Goal: Communication & Community: Answer question/provide support

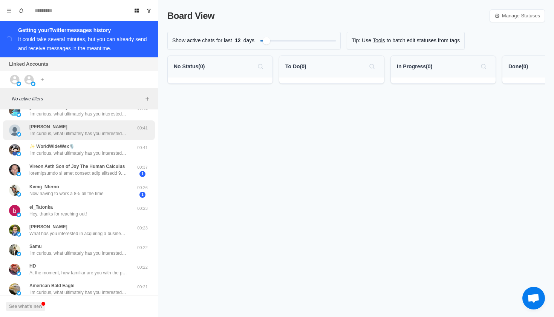
scroll to position [111, 0]
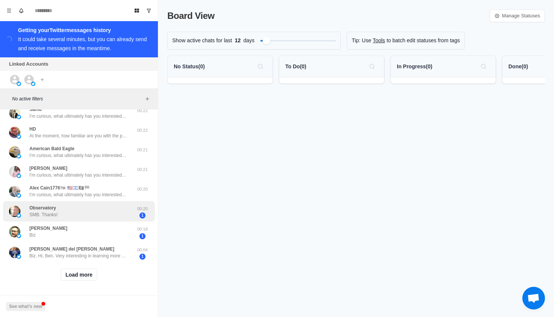
click at [88, 208] on div "Observatory SMB. Thanks!" at bounding box center [71, 211] width 124 height 15
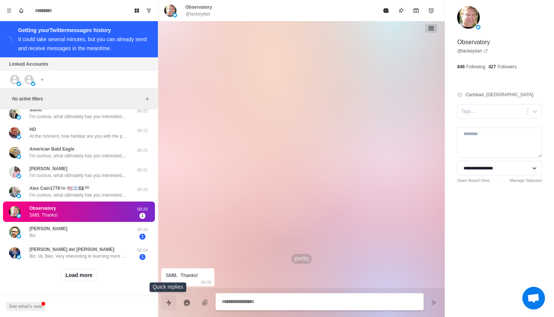
click at [167, 297] on button "Quick replies" at bounding box center [168, 302] width 15 height 15
type textarea "*"
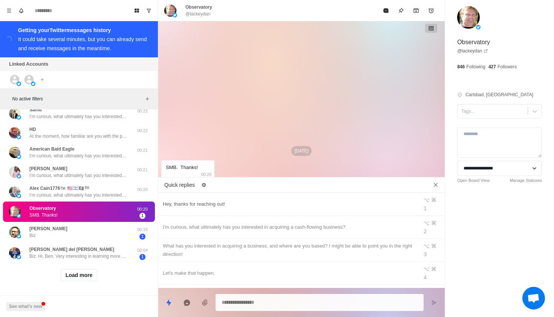
click at [248, 201] on div "Hey, thanks for reaching out!" at bounding box center [288, 204] width 251 height 8
type textarea "**********"
click at [436, 309] on button "Send message" at bounding box center [434, 302] width 15 height 15
type textarea "*"
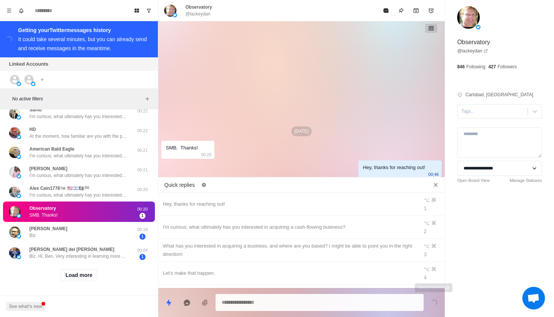
type textarea "*"
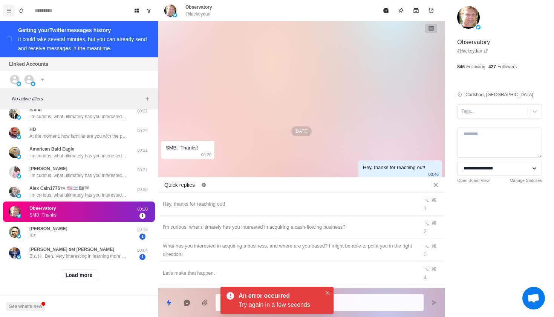
click at [5, 9] on button "Menu" at bounding box center [9, 11] width 12 height 12
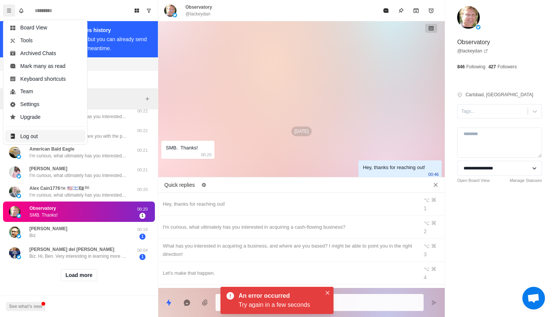
click at [35, 134] on button "Log out" at bounding box center [45, 136] width 81 height 13
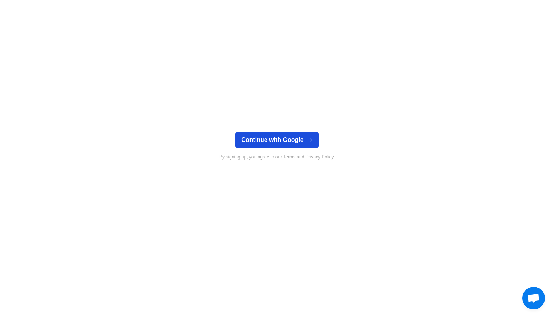
click at [299, 140] on button "Continue with Google" at bounding box center [276, 139] width 83 height 15
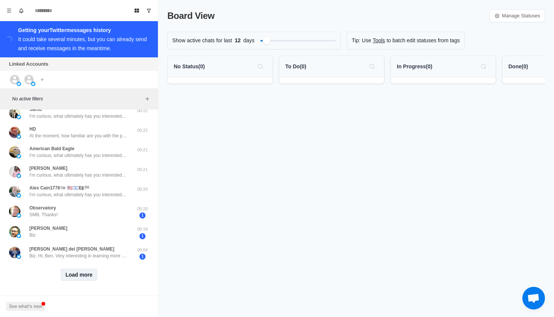
scroll to position [246, 0]
click at [68, 273] on button "Load more" at bounding box center [79, 275] width 37 height 12
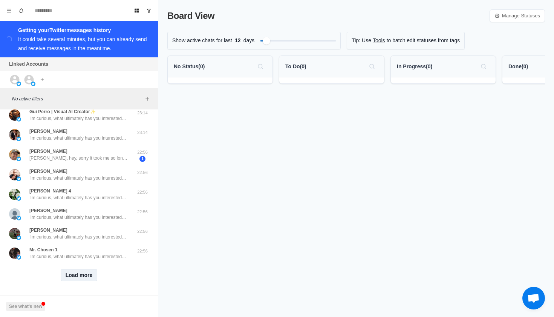
scroll to position [640, 0]
click at [85, 269] on button "Load more" at bounding box center [79, 275] width 37 height 12
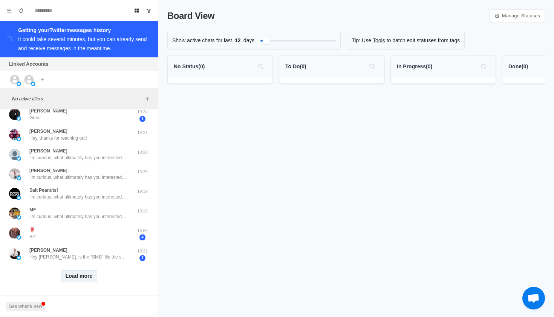
scroll to position [1037, 0]
click at [85, 271] on button "Load more" at bounding box center [79, 277] width 37 height 12
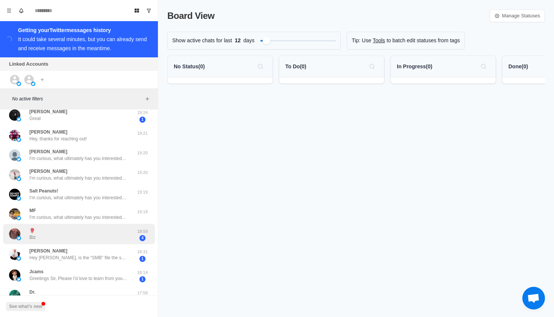
click at [95, 233] on div "🥊 Biz" at bounding box center [71, 234] width 124 height 15
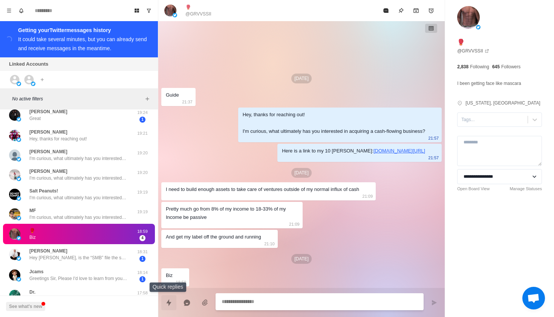
click at [169, 303] on icon "Quick replies" at bounding box center [168, 301] width 5 height 7
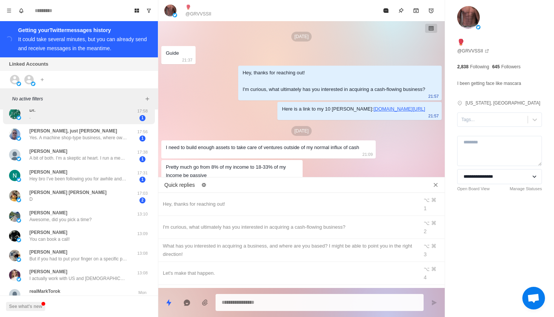
scroll to position [1170, 0]
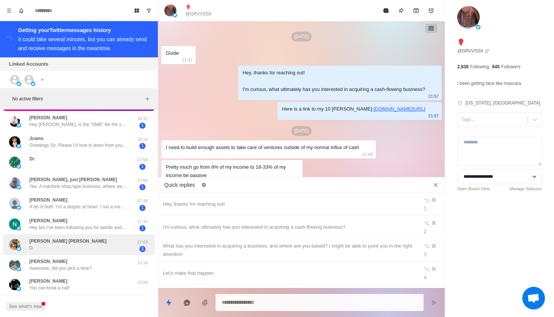
click at [68, 237] on div "[PERSON_NAME] [PERSON_NAME] D" at bounding box center [71, 244] width 124 height 15
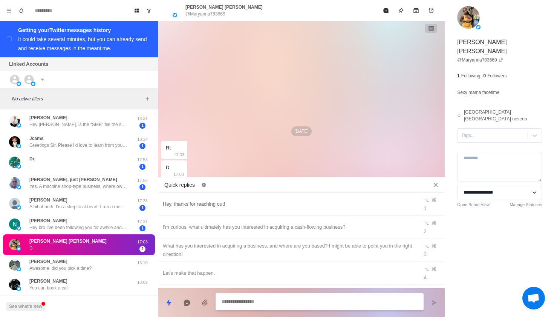
type textarea "*"
click at [214, 200] on div "Hey, thanks for reaching out!" at bounding box center [288, 204] width 251 height 8
type textarea "**********"
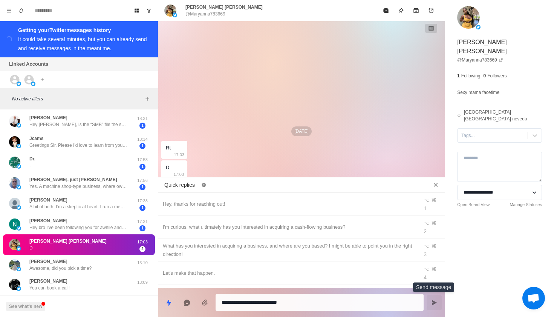
click at [429, 298] on button "Send message" at bounding box center [434, 302] width 15 height 15
type textarea "*"
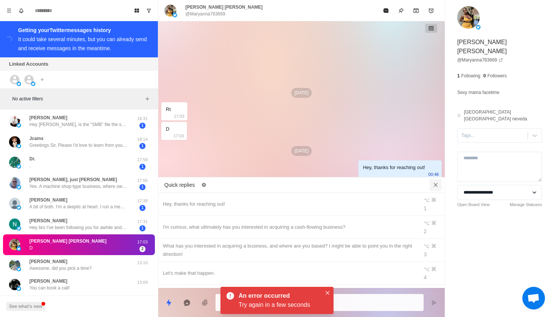
click at [438, 187] on icon "Close quick replies" at bounding box center [436, 185] width 8 height 8
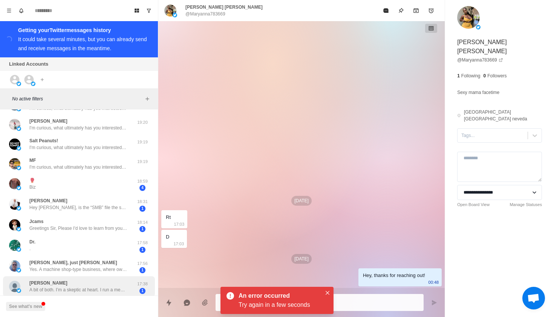
scroll to position [1058, 0]
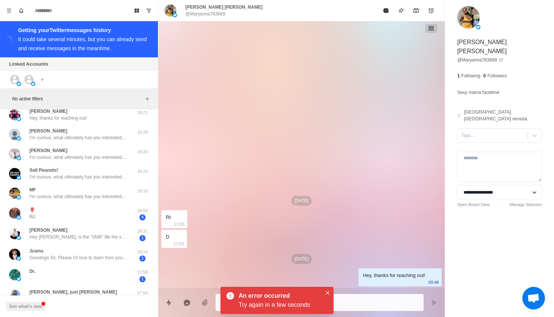
click at [228, 296] on icon at bounding box center [231, 296] width 8 height 8
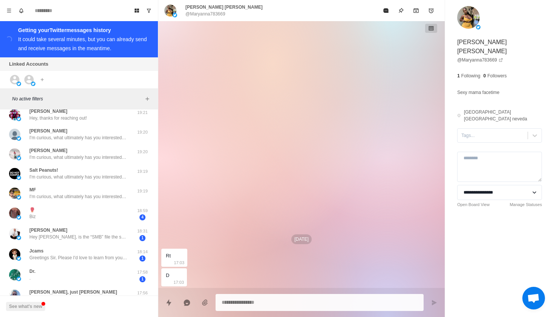
type textarea "*"
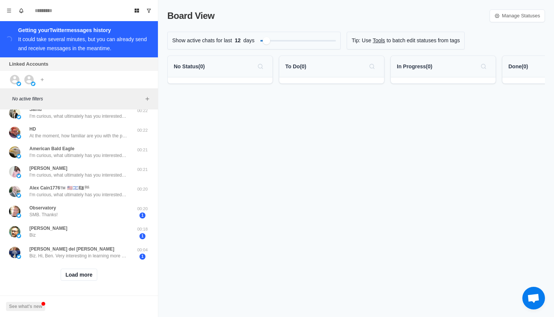
scroll to position [246, 0]
click at [150, 10] on icon "Show unread conversations" at bounding box center [149, 11] width 4 height 4
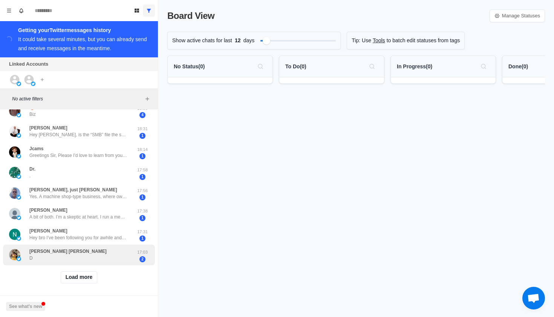
scroll to position [257, 0]
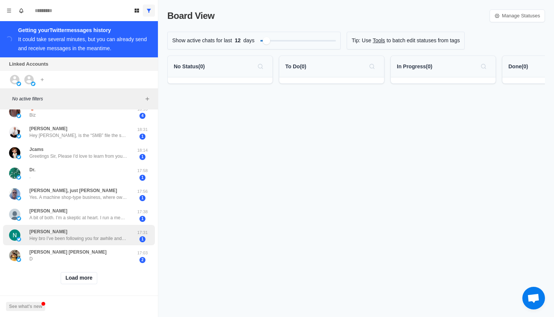
click at [81, 236] on p "Hey bro I’ve been following you for awhile and strongly feel like what you do, …" at bounding box center [78, 238] width 98 height 7
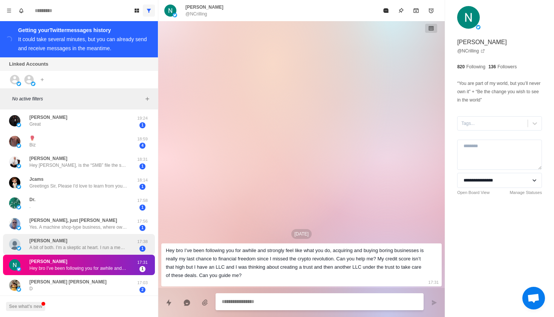
scroll to position [224, 0]
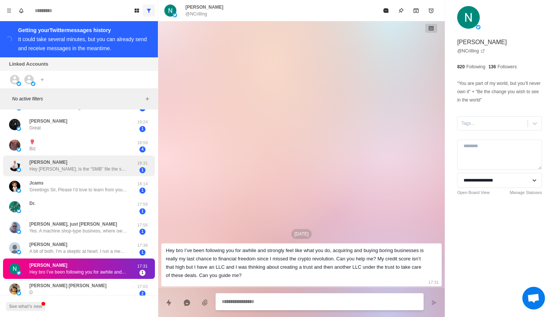
click at [114, 165] on p "Hey Ben, is the “SMB” file the same as the one you sent above? Thanks, Lance" at bounding box center [78, 168] width 98 height 7
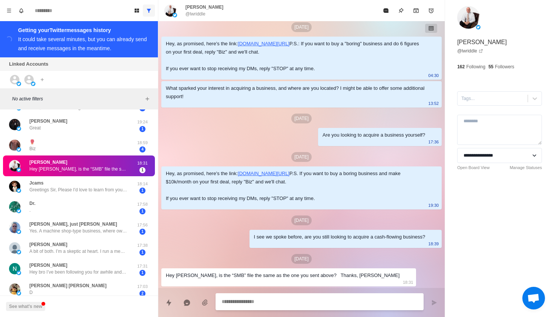
scroll to position [43, 0]
click at [262, 299] on textarea at bounding box center [320, 301] width 196 height 11
type textarea "*"
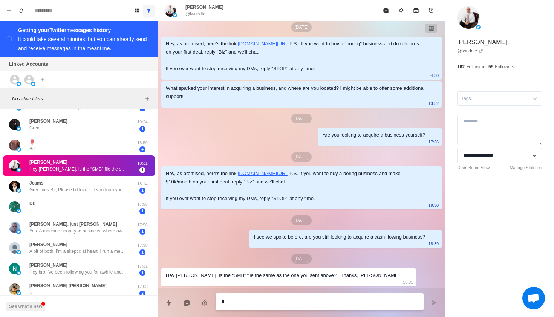
type textarea "**"
type textarea "*"
type textarea "***"
type textarea "*"
type textarea "****"
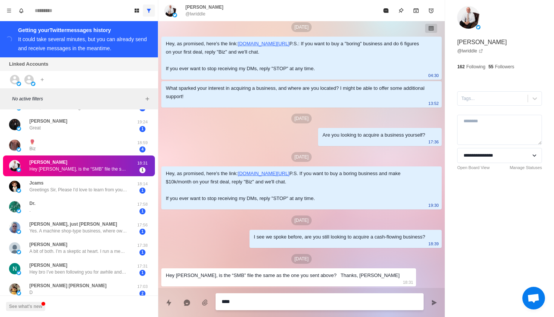
type textarea "*"
type textarea "****"
type textarea "*"
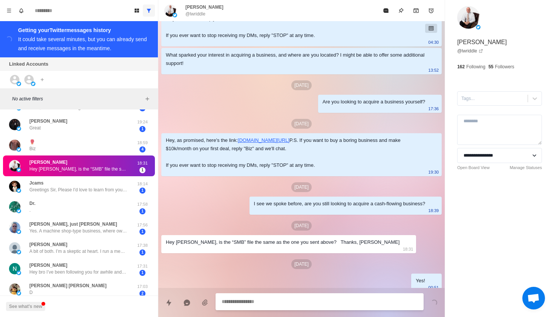
scroll to position [81, 0]
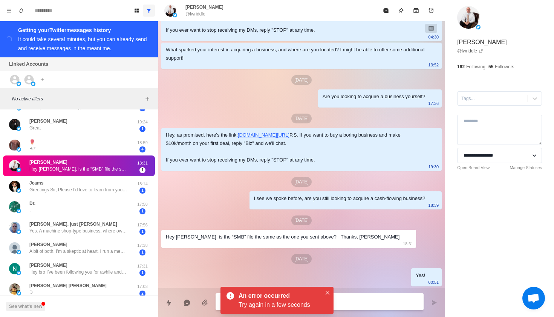
click at [231, 294] on icon at bounding box center [231, 296] width 8 height 8
type textarea "*"
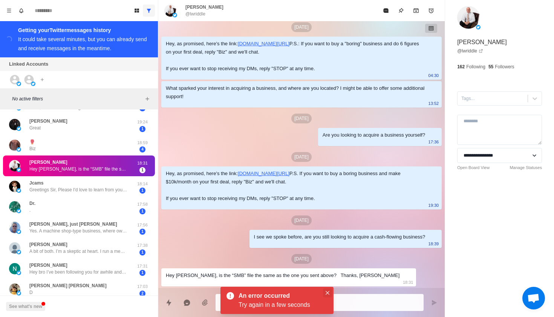
click at [328, 291] on icon "Close" at bounding box center [328, 293] width 4 height 4
